Goal: Contribute content

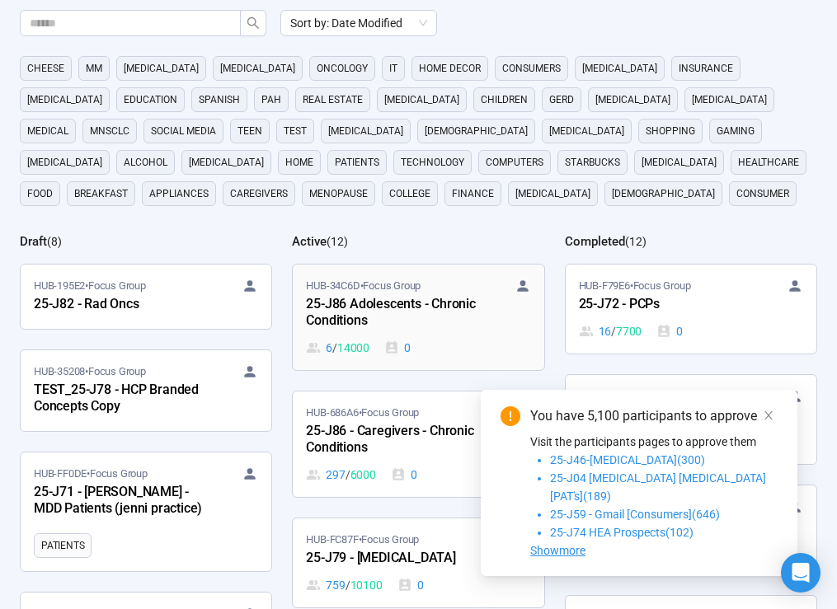
click at [423, 320] on div "25-J86 Adolescents - Chronic Conditions" at bounding box center [396, 313] width 181 height 38
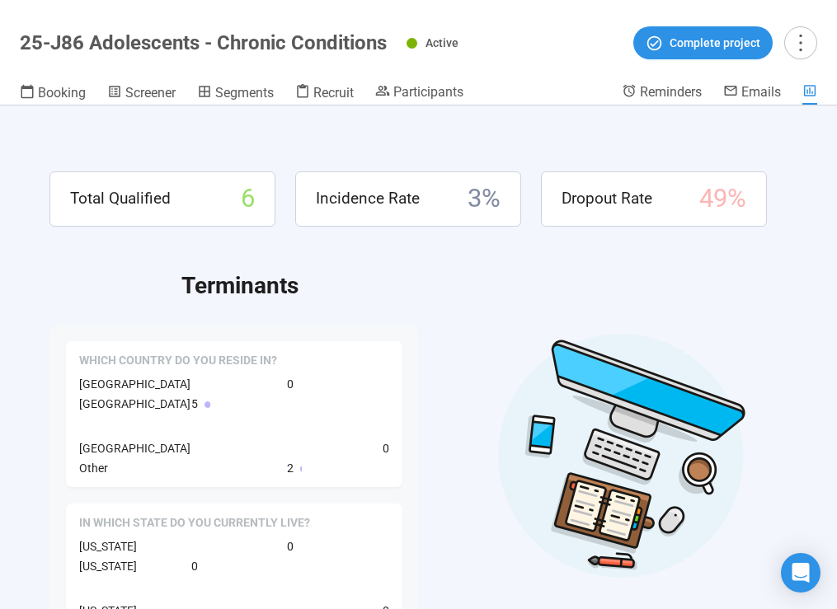
click at [153, 81] on header "25-J86 Adolescents - Chronic Conditions Active Complete project Booking Screene…" at bounding box center [418, 53] width 837 height 106
click at [153, 91] on span "Screener" at bounding box center [150, 93] width 50 height 16
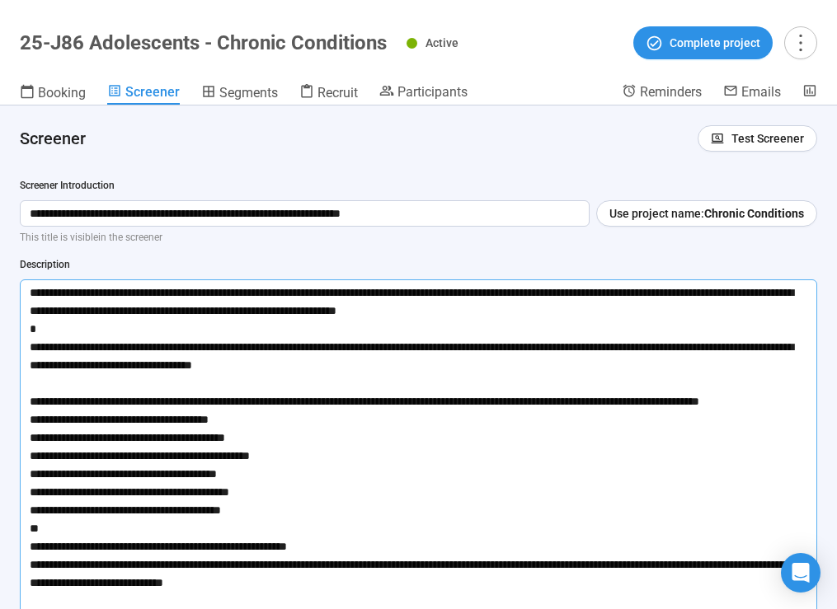
click at [202, 339] on textarea at bounding box center [418, 491] width 797 height 425
click at [283, 352] on textarea at bounding box center [418, 491] width 797 height 425
